Goal: Information Seeking & Learning: Learn about a topic

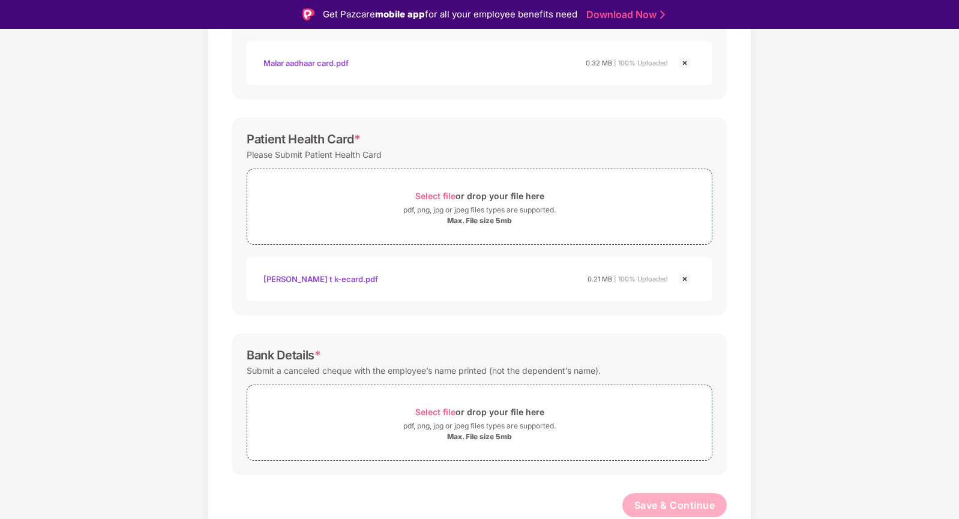
scroll to position [29, 0]
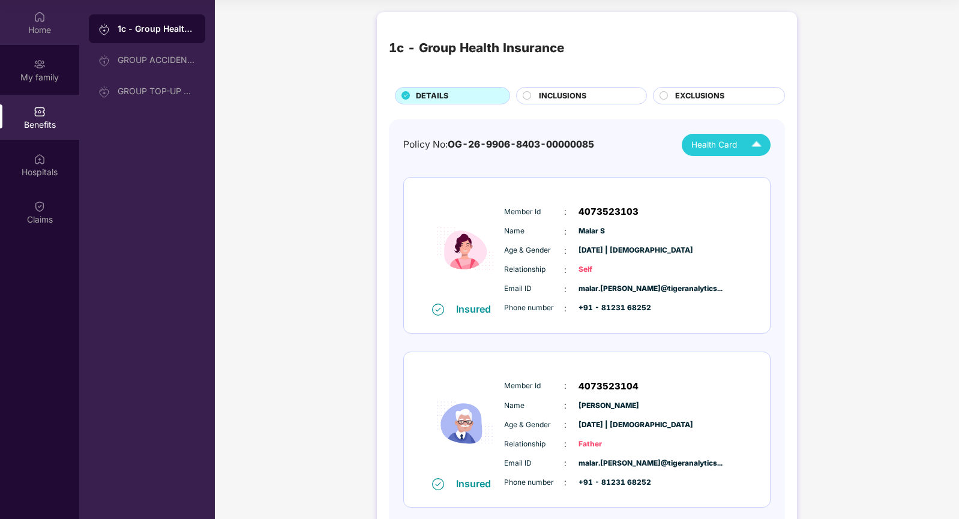
click at [44, 34] on div "Home" at bounding box center [39, 30] width 79 height 12
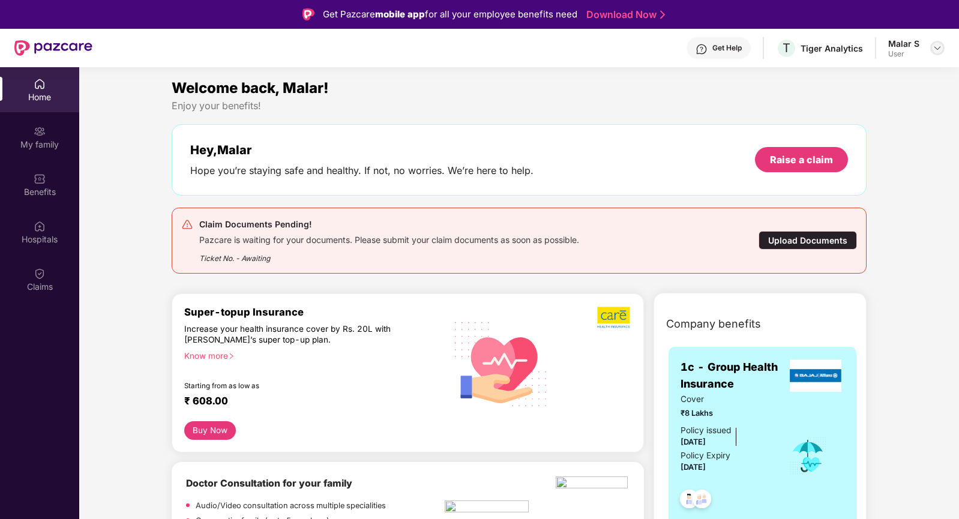
click at [937, 50] on img at bounding box center [937, 48] width 10 height 10
click at [693, 94] on div "Welcome back, Malar!" at bounding box center [519, 88] width 694 height 23
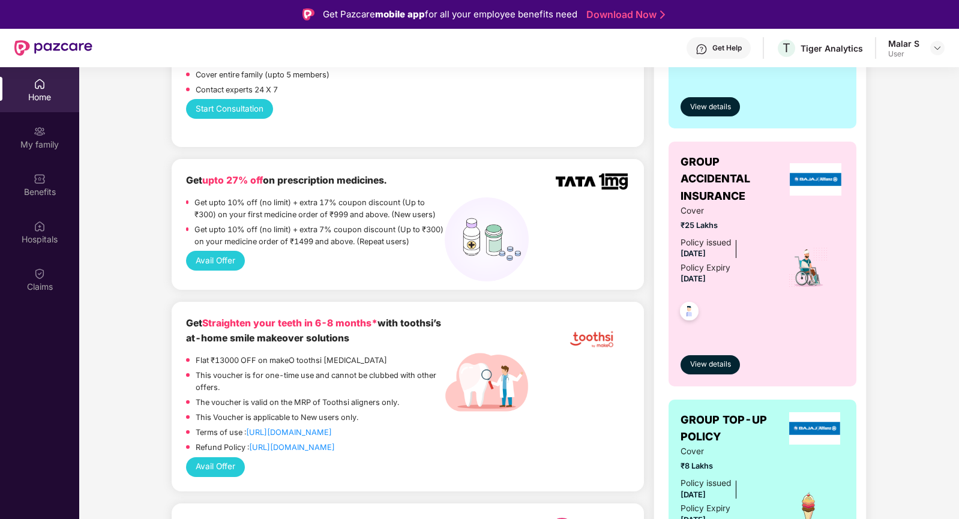
scroll to position [443, 0]
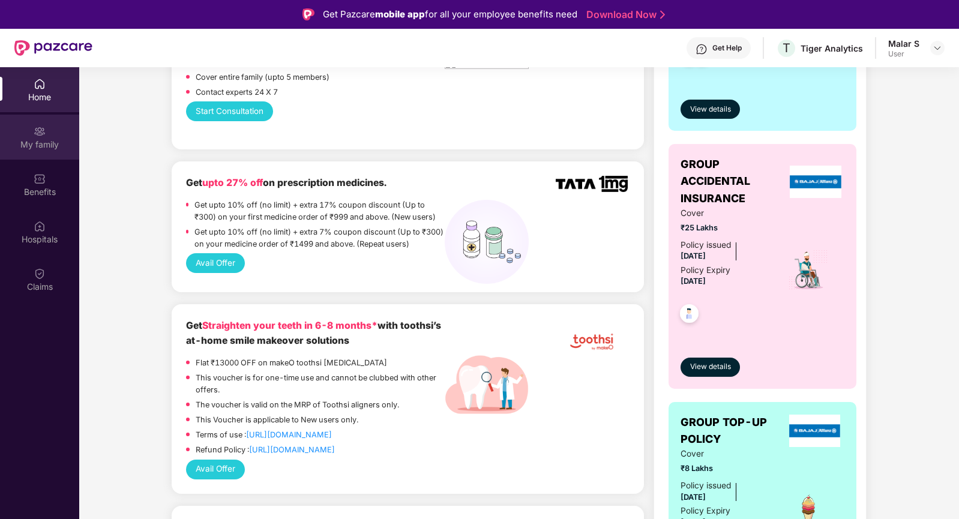
click at [42, 141] on div "My family" at bounding box center [39, 145] width 79 height 12
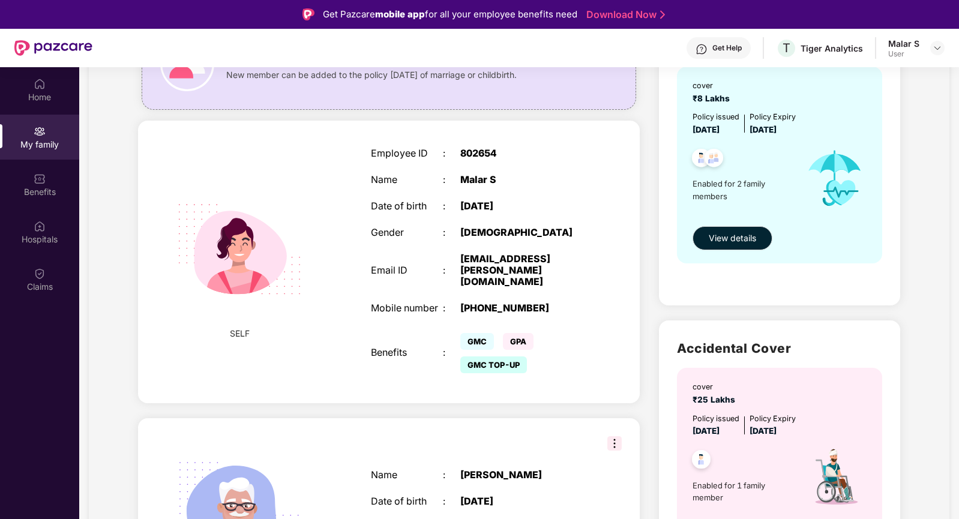
scroll to position [0, 0]
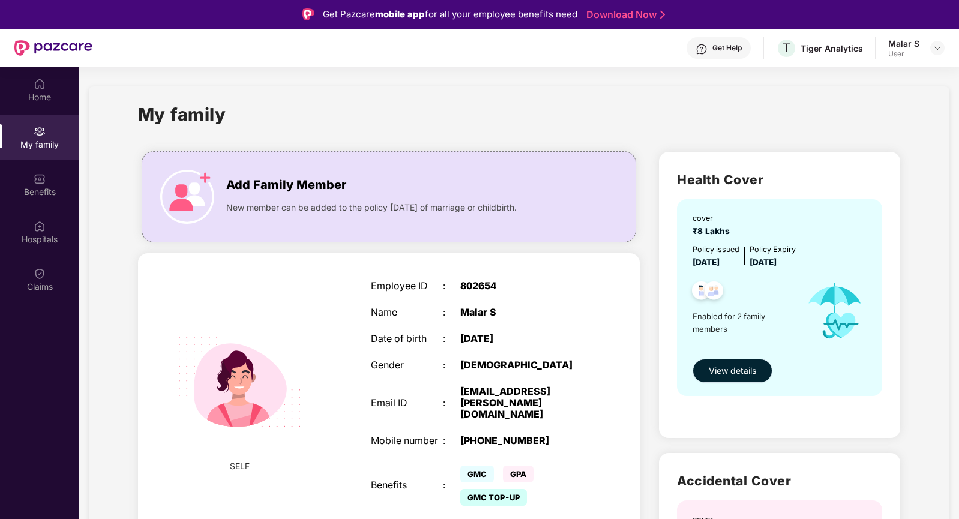
click at [712, 367] on span "View details" at bounding box center [732, 370] width 47 height 13
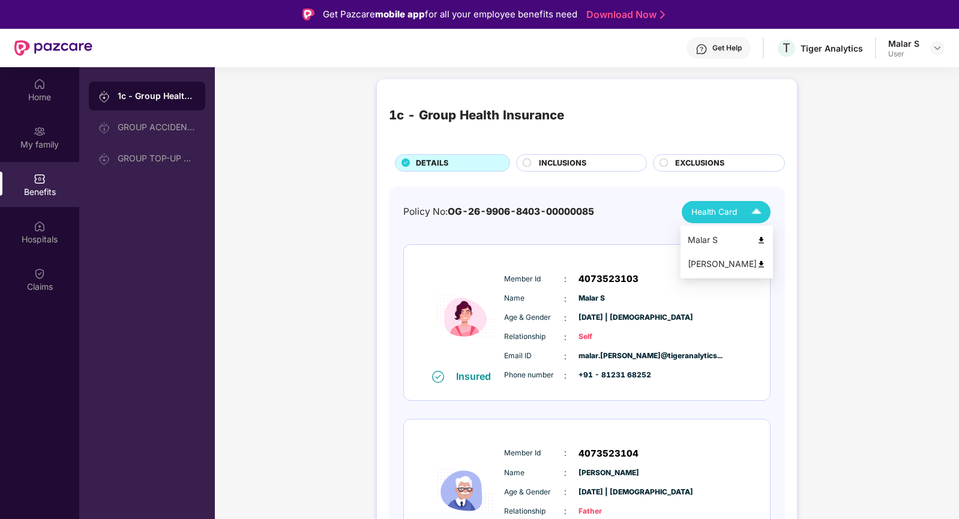
click at [742, 214] on div "Health Card" at bounding box center [729, 212] width 76 height 21
click at [722, 46] on div "Get Help" at bounding box center [726, 48] width 29 height 10
click at [872, 115] on div "1c - Group Health Insurance DETAILS INCLUSIONS EXCLUSIONS Policy No: OG-26-9906…" at bounding box center [587, 361] width 744 height 576
click at [937, 49] on img at bounding box center [937, 48] width 10 height 10
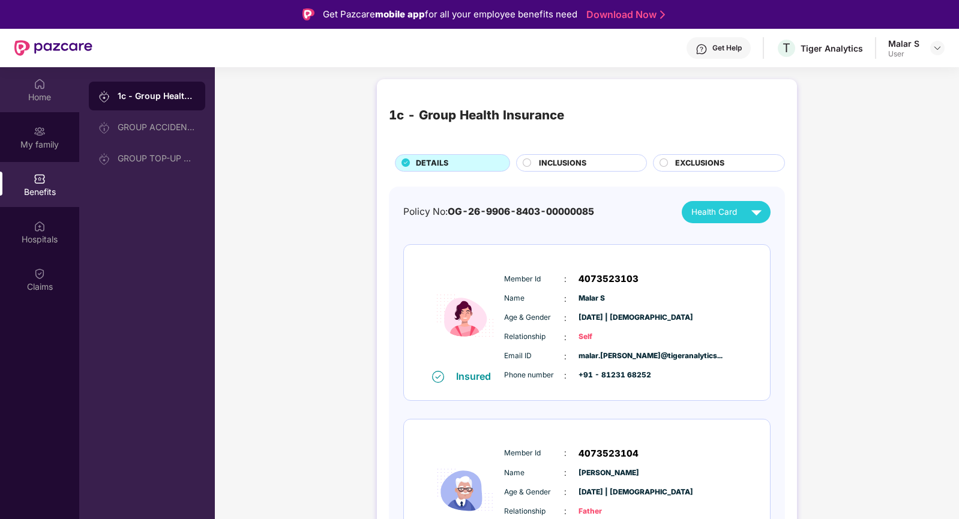
click at [47, 88] on div "Home" at bounding box center [39, 89] width 79 height 45
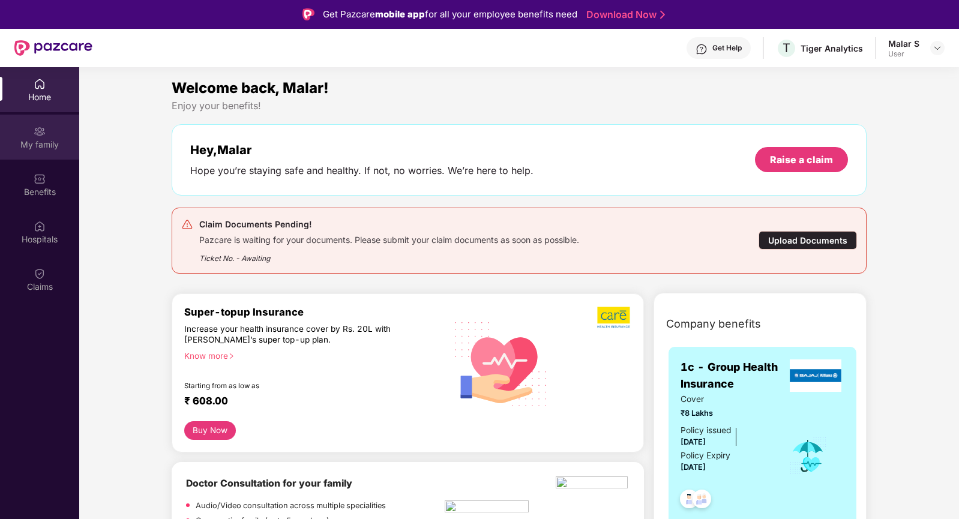
click at [41, 140] on div "My family" at bounding box center [39, 145] width 79 height 12
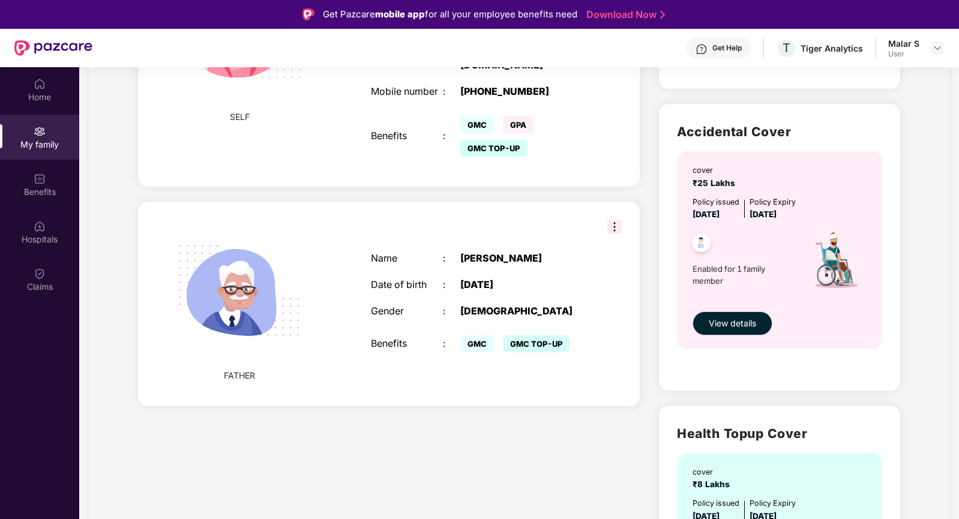
scroll to position [350, 0]
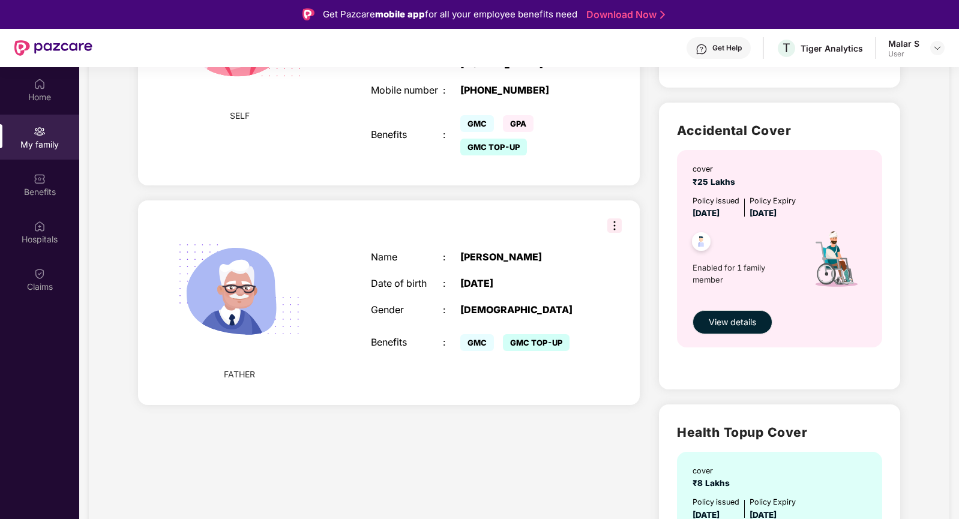
click at [607, 233] on img at bounding box center [614, 225] width 14 height 14
click at [590, 295] on div "FATHER Name : [PERSON_NAME] Date of birth : [DEMOGRAPHIC_DATA] Gender : [DEMOGR…" at bounding box center [389, 302] width 502 height 205
click at [715, 323] on span "View details" at bounding box center [732, 322] width 47 height 13
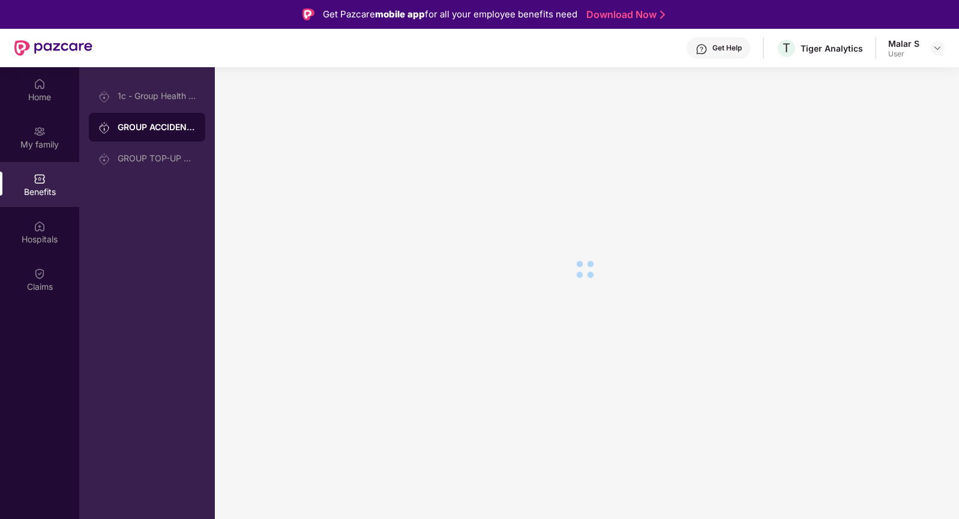
scroll to position [0, 0]
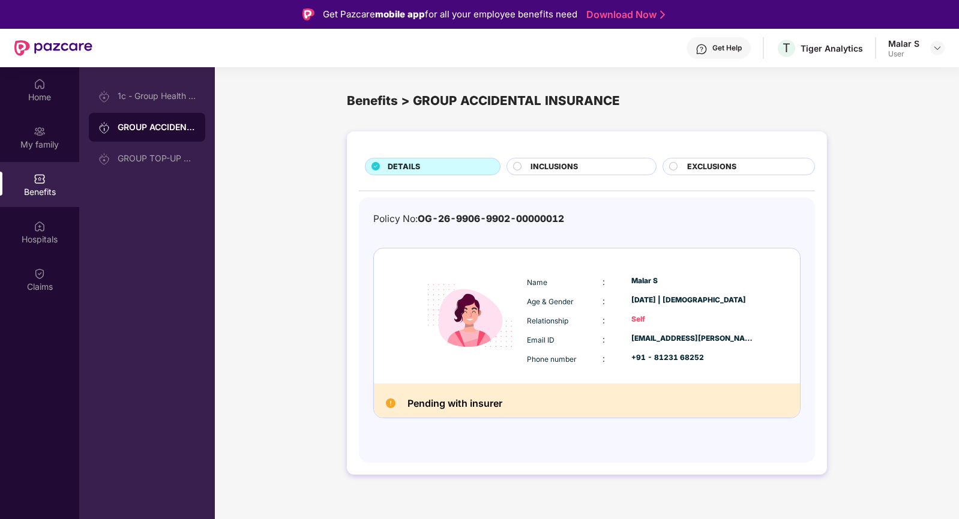
click at [143, 132] on div "GROUP ACCIDENTAL INSURANCE" at bounding box center [157, 127] width 78 height 12
click at [377, 98] on div "Benefits > GROUP ACCIDENTAL INSURANCE" at bounding box center [587, 100] width 480 height 19
click at [158, 164] on div "GROUP TOP-UP POLICY" at bounding box center [147, 158] width 116 height 29
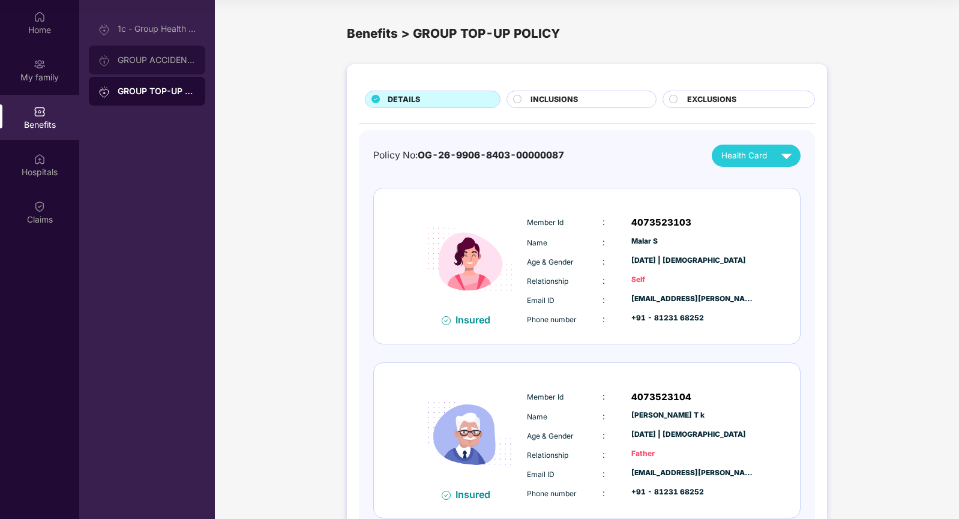
click at [127, 61] on div "GROUP ACCIDENTAL INSURANCE" at bounding box center [157, 60] width 78 height 10
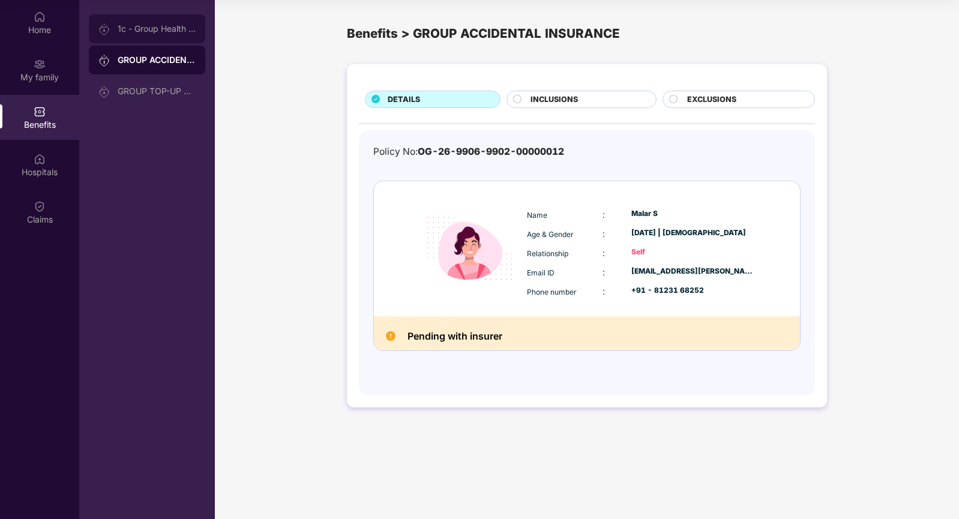
click at [142, 23] on div "1c - Group Health Insurance" at bounding box center [147, 28] width 116 height 29
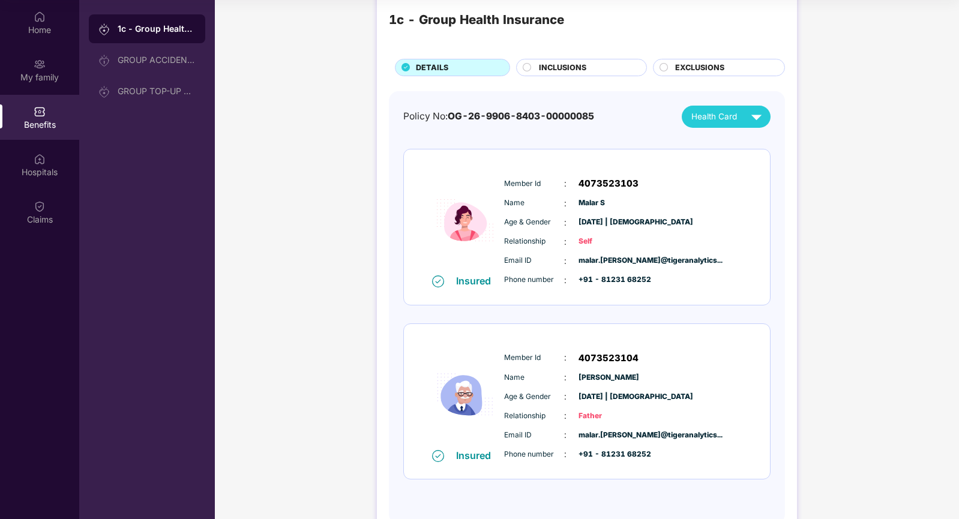
scroll to position [28, 0]
click at [703, 116] on span "Health Card" at bounding box center [714, 117] width 46 height 13
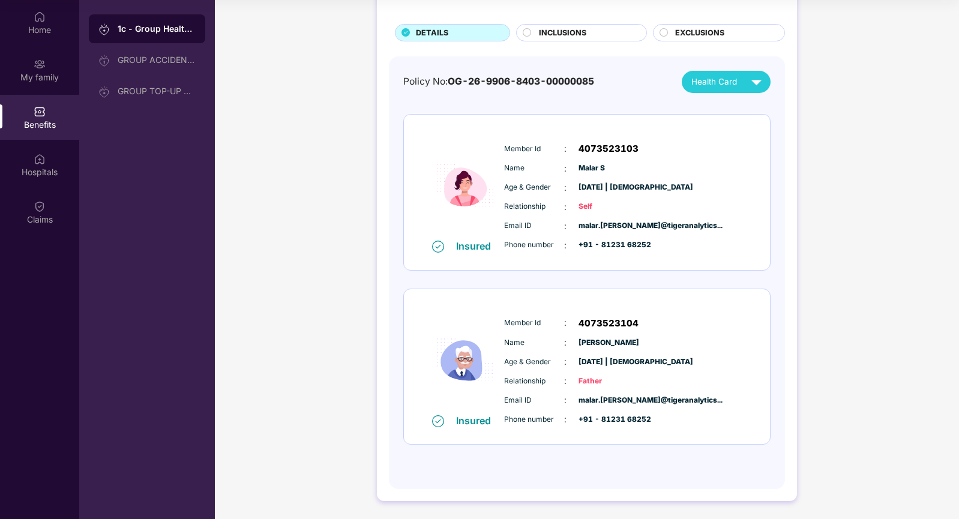
scroll to position [0, 0]
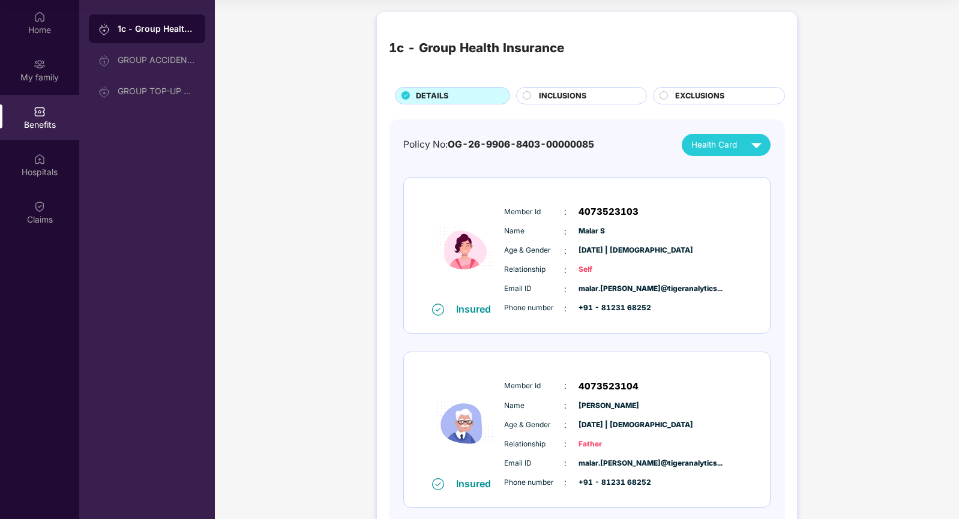
click at [530, 91] on div "INCLUSIONS" at bounding box center [581, 95] width 130 height 17
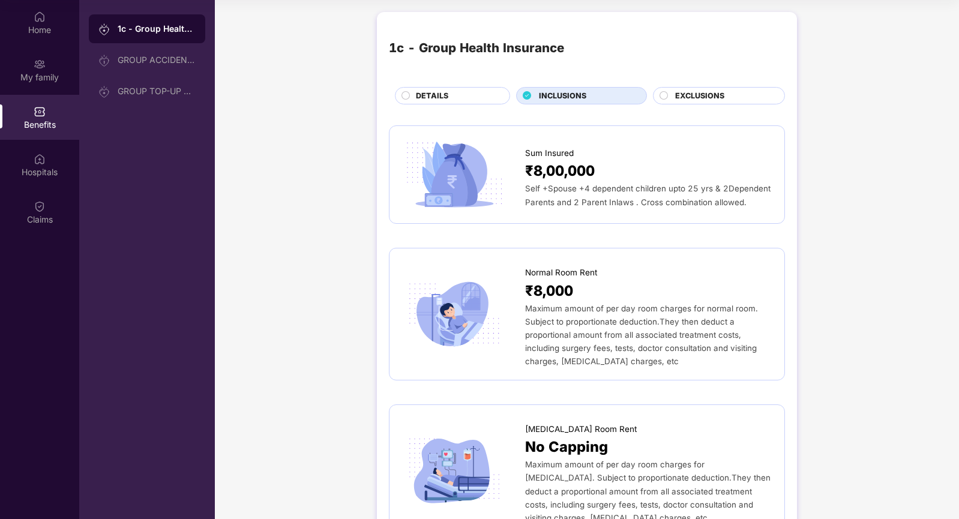
click at [667, 100] on div at bounding box center [664, 97] width 10 height 12
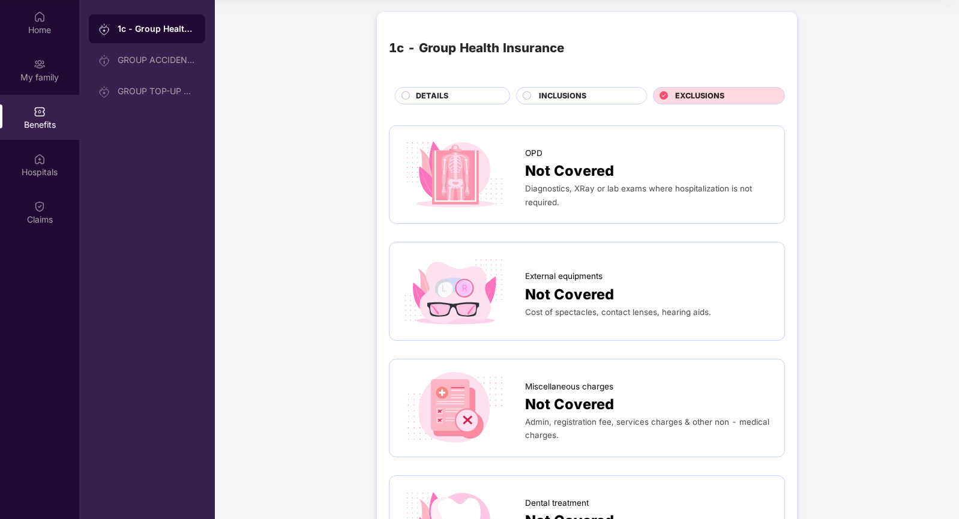
click at [428, 86] on div "1c - Group Health Insurance DETAILS INCLUSIONS EXCLUSIONS" at bounding box center [587, 64] width 396 height 80
